Goal: Task Accomplishment & Management: Use online tool/utility

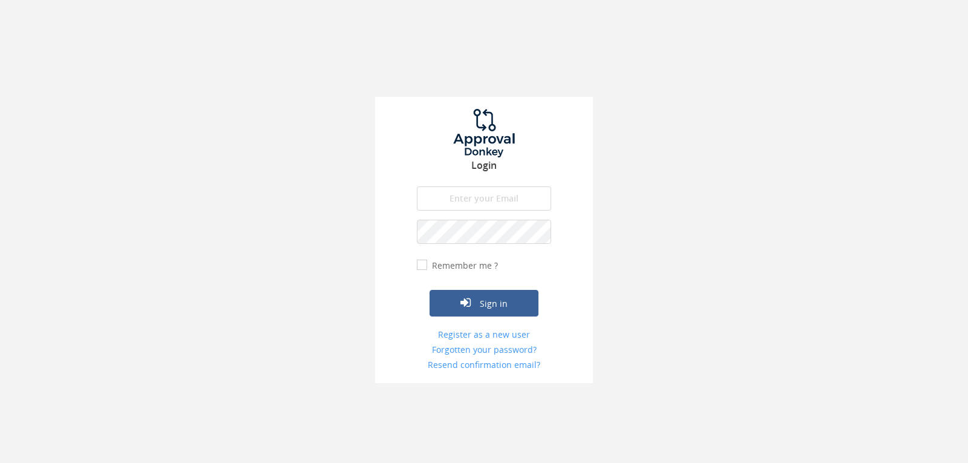
click at [447, 205] on input "email" at bounding box center [484, 198] width 134 height 24
type input "[EMAIL_ADDRESS][DOMAIN_NAME]"
click at [430, 290] on button "Sign in" at bounding box center [484, 303] width 109 height 27
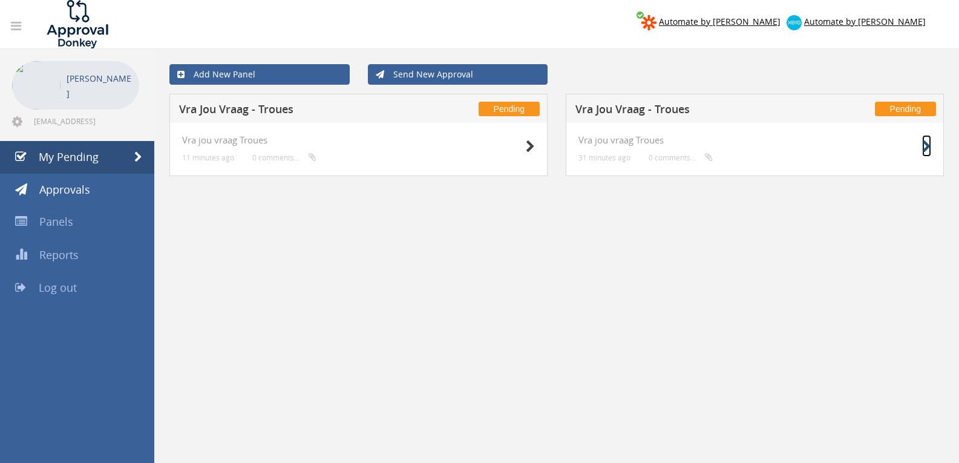
click at [925, 149] on icon at bounding box center [926, 146] width 9 height 13
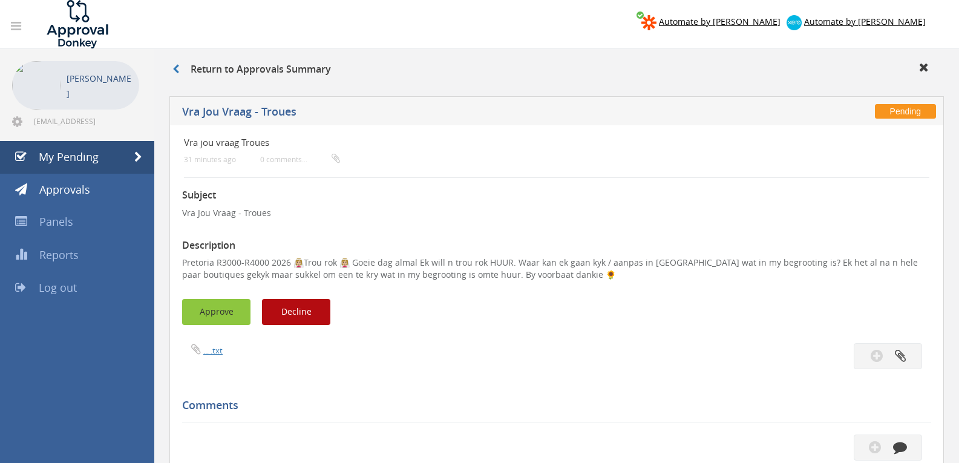
click at [231, 312] on button "Approve" at bounding box center [216, 312] width 68 height 26
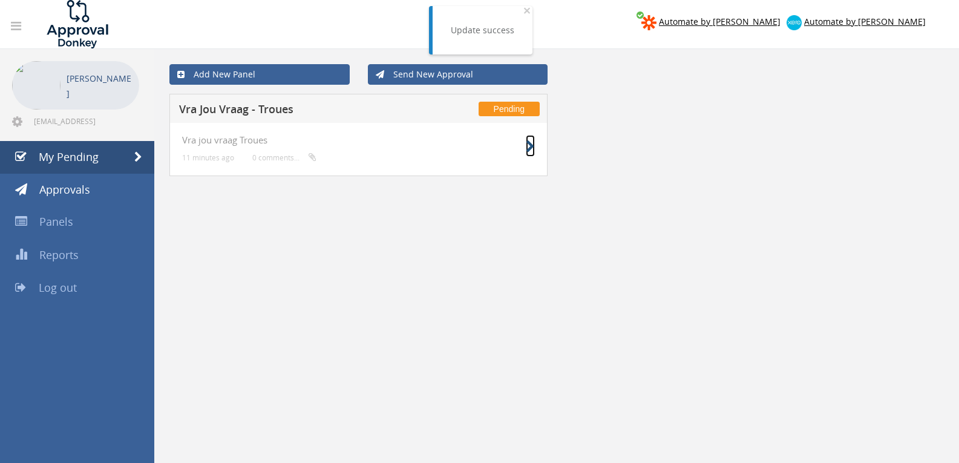
click at [526, 150] on icon at bounding box center [530, 146] width 9 height 13
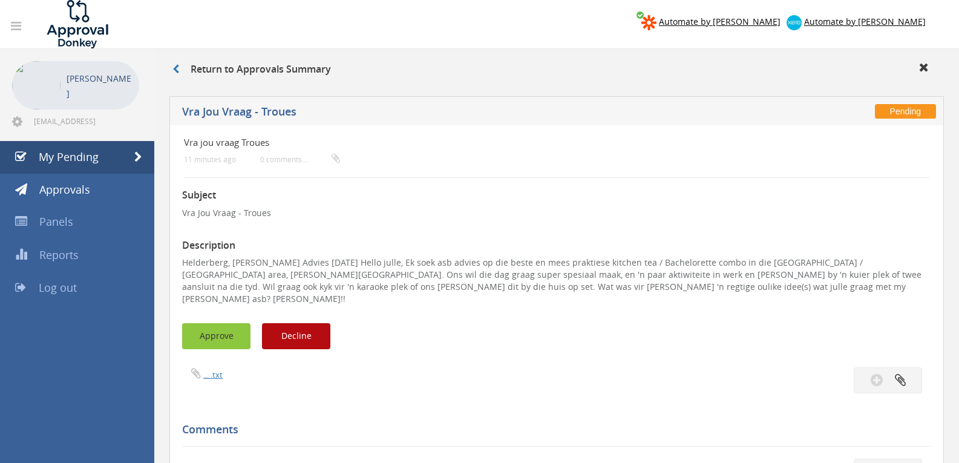
click at [226, 323] on button "Approve" at bounding box center [216, 336] width 68 height 26
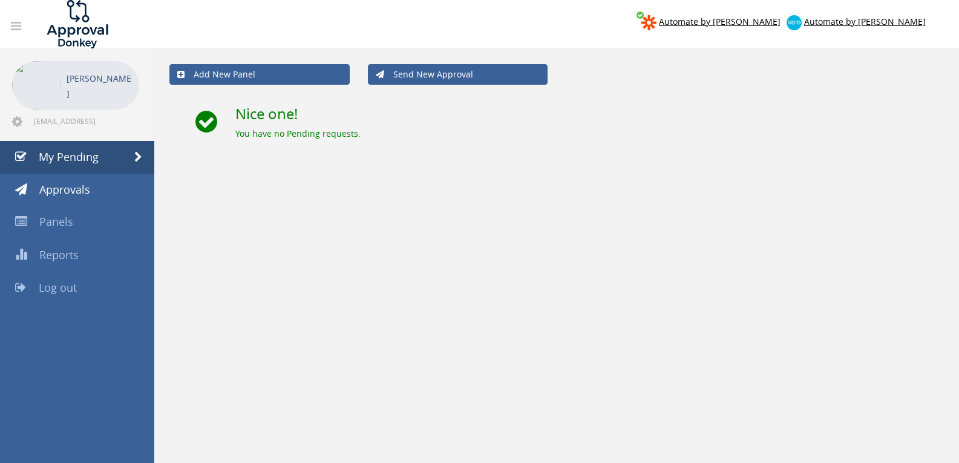
click at [90, 291] on link "Log out" at bounding box center [77, 288] width 154 height 33
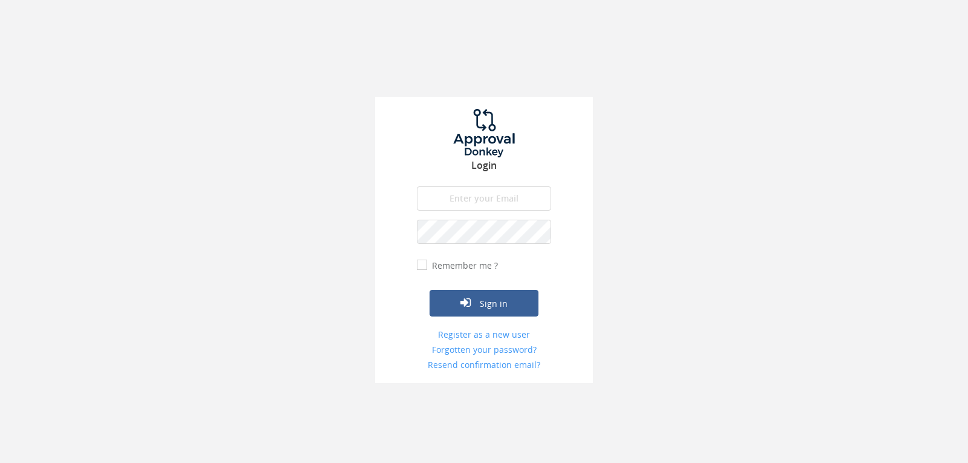
click at [480, 186] on input "email" at bounding box center [484, 198] width 134 height 24
type input "[EMAIL_ADDRESS][DOMAIN_NAME]"
click at [430, 290] on button "Sign in" at bounding box center [484, 303] width 109 height 27
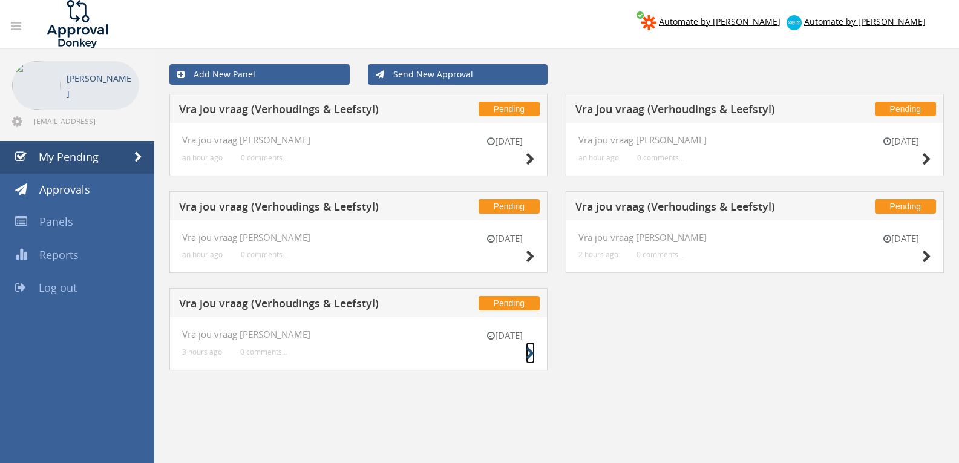
click at [531, 355] on icon at bounding box center [530, 353] width 9 height 13
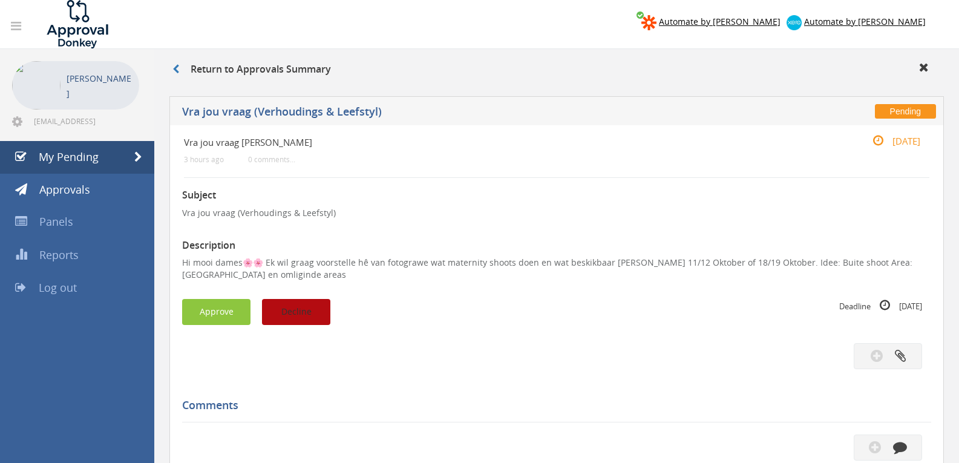
click at [315, 300] on button "Decline" at bounding box center [296, 312] width 68 height 26
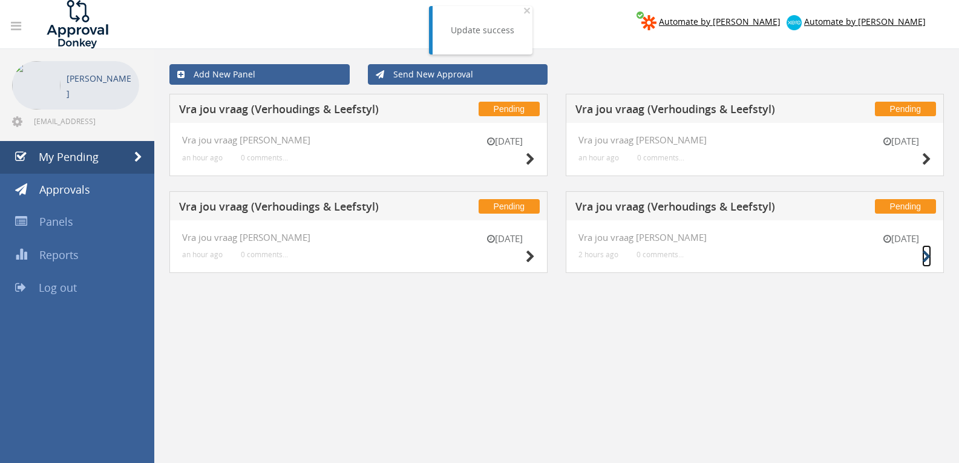
click at [927, 258] on icon at bounding box center [926, 257] width 9 height 13
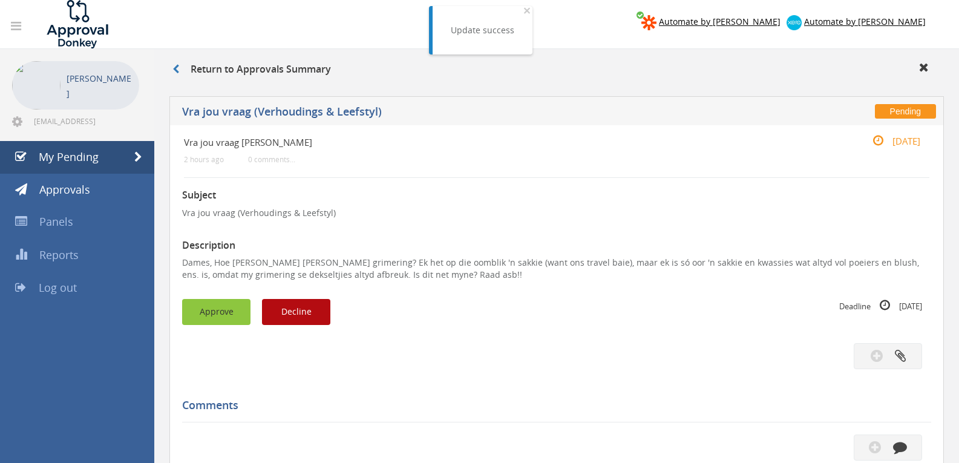
click at [226, 306] on button "Approve" at bounding box center [216, 312] width 68 height 26
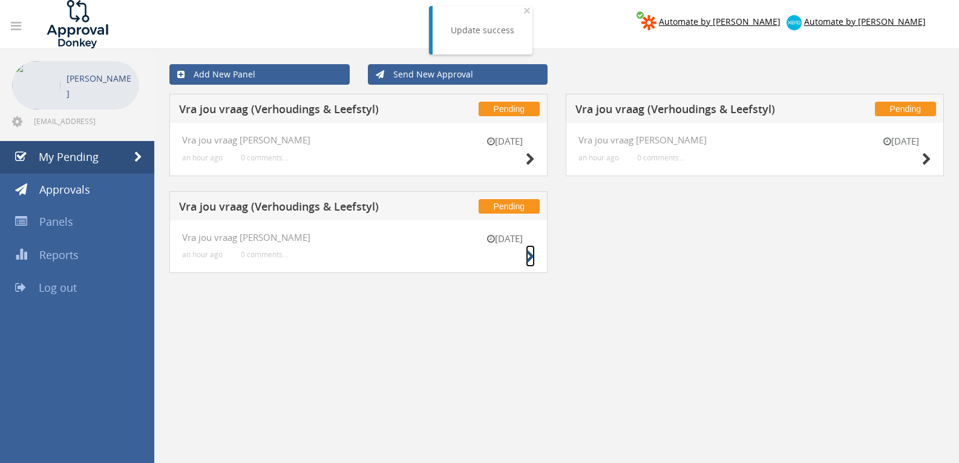
click at [533, 258] on icon at bounding box center [530, 257] width 9 height 13
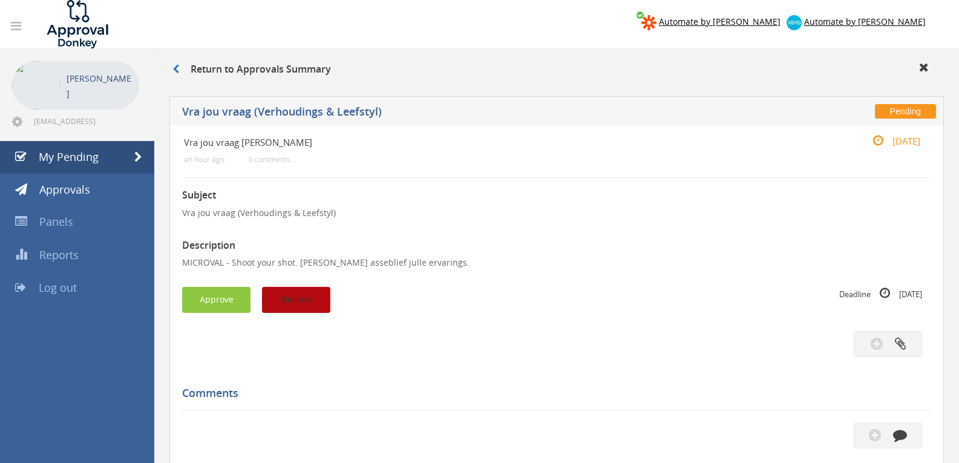
click at [278, 298] on button "Decline" at bounding box center [296, 300] width 68 height 26
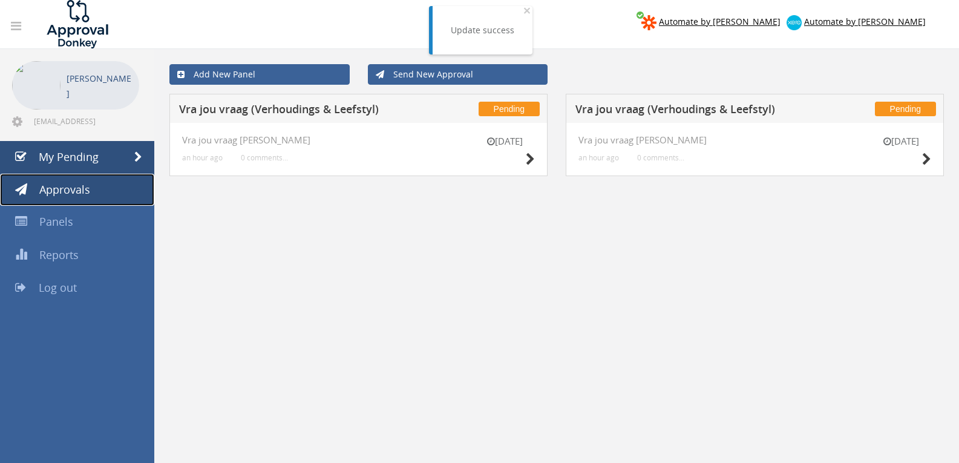
click at [105, 182] on link "Approvals" at bounding box center [77, 190] width 154 height 33
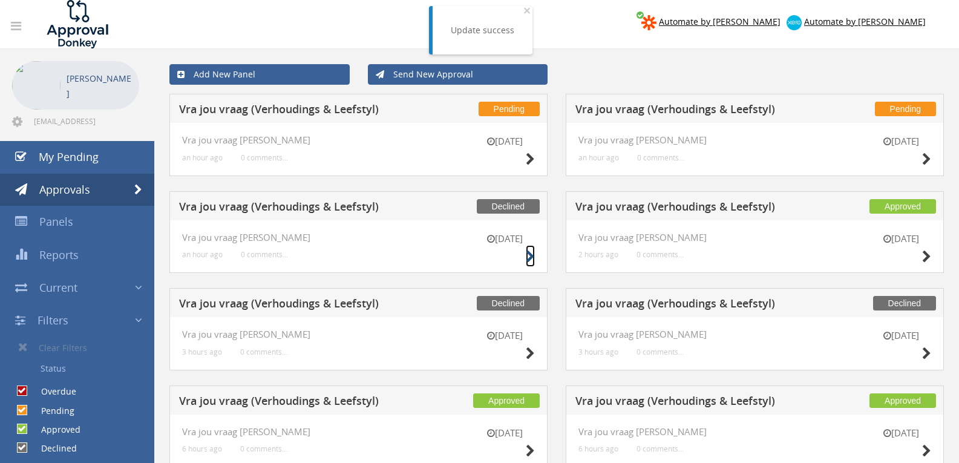
click at [529, 255] on icon at bounding box center [530, 257] width 9 height 13
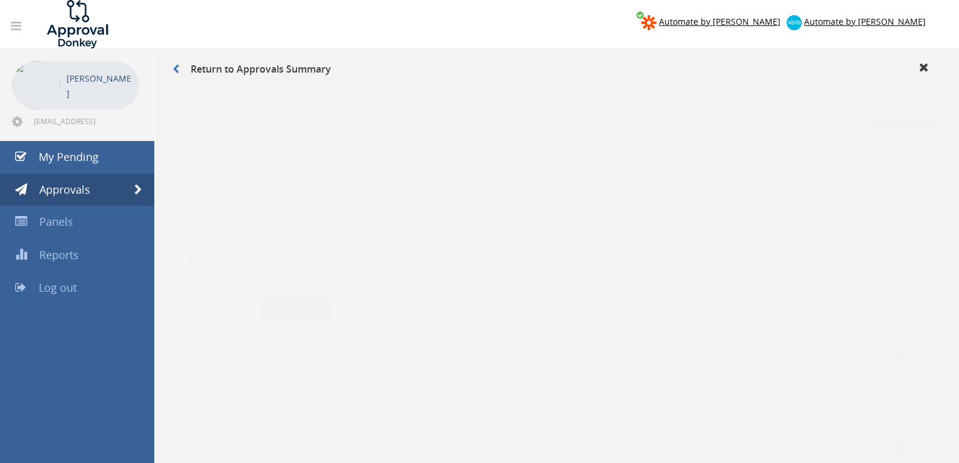
drag, startPoint x: 219, startPoint y: 264, endPoint x: 172, endPoint y: 264, distance: 47.2
click at [172, 264] on div "Vra jou vraag [PERSON_NAME] an hour ago 0 comments... [DATE] Subject Vra jou vr…" at bounding box center [556, 407] width 775 height 565
drag, startPoint x: 295, startPoint y: 262, endPoint x: 163, endPoint y: 263, distance: 132.5
click at [163, 263] on div "Return to Approvals Summary Declined Vra jou vraag ([PERSON_NAME] & Leefstyl) V…" at bounding box center [556, 389] width 805 height 680
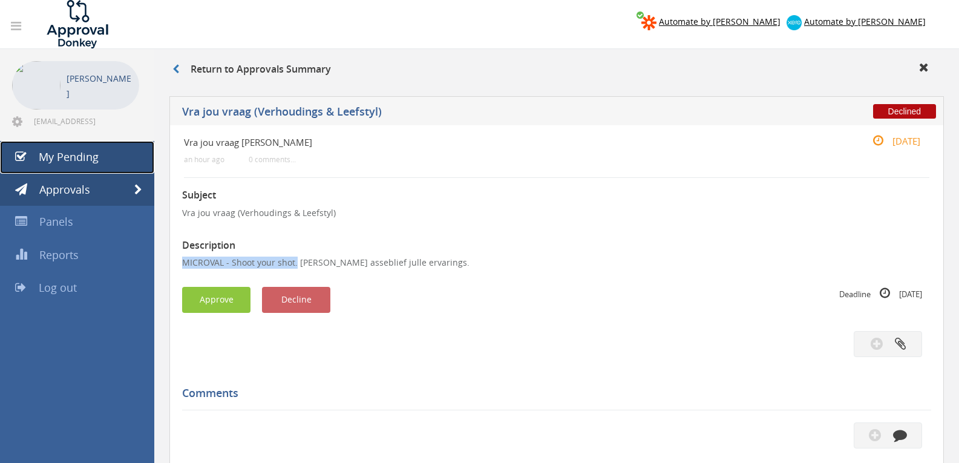
click at [72, 157] on span "My Pending" at bounding box center [69, 156] width 60 height 15
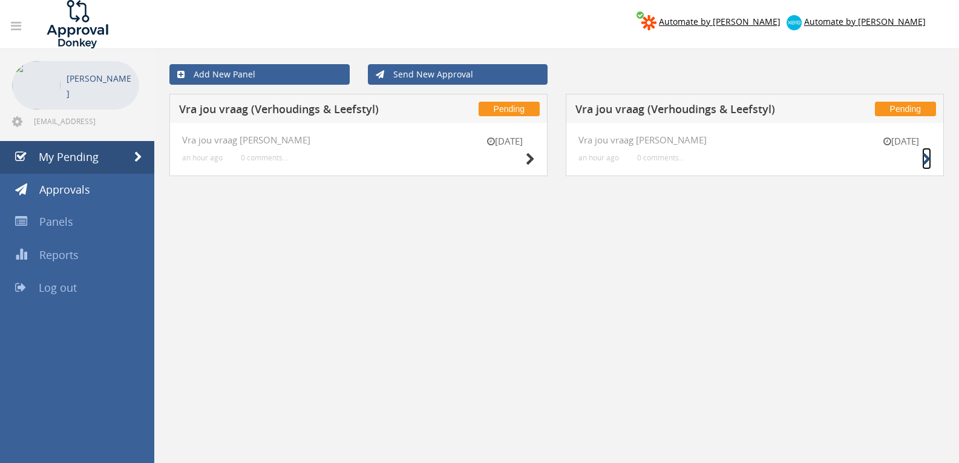
click at [928, 158] on icon at bounding box center [926, 159] width 9 height 13
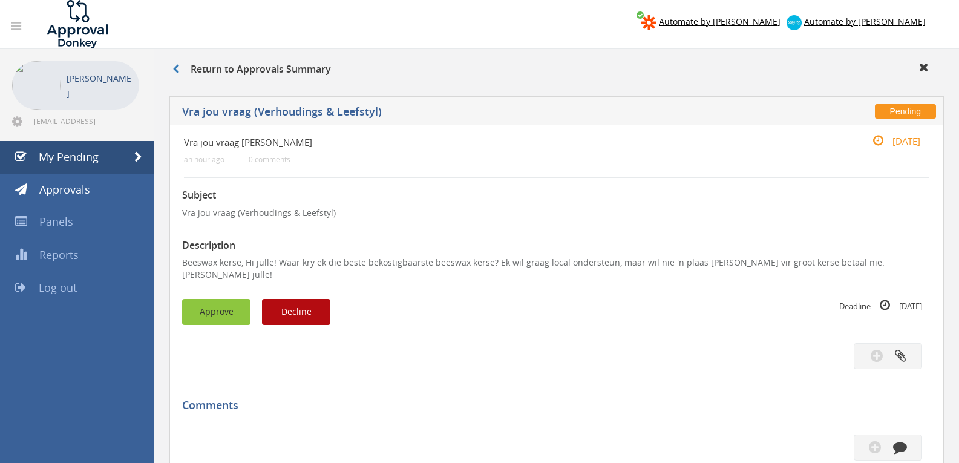
click at [216, 299] on button "Approve" at bounding box center [216, 312] width 68 height 26
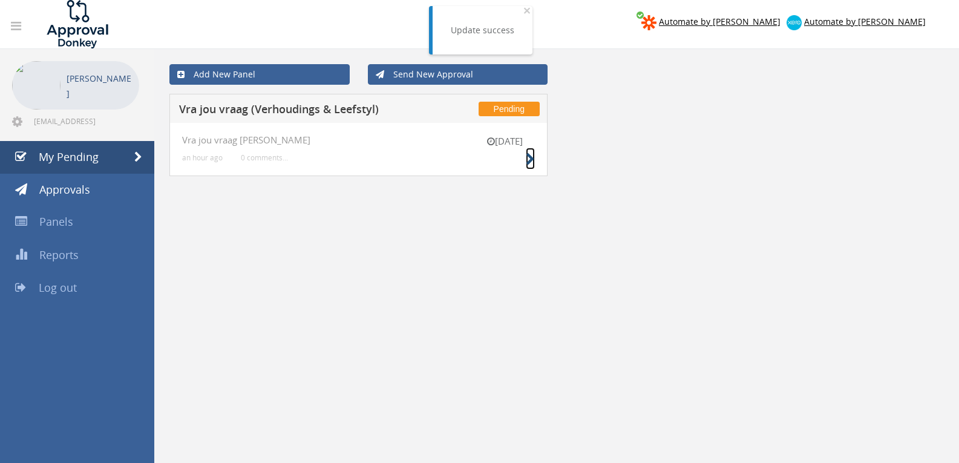
click at [527, 162] on icon at bounding box center [530, 159] width 9 height 13
